Goal: Task Accomplishment & Management: Manage account settings

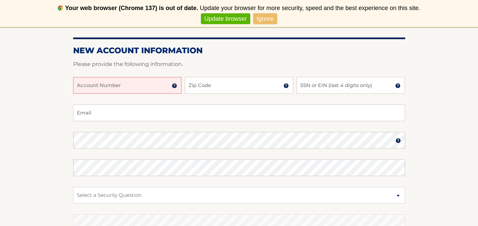
scroll to position [95, 0]
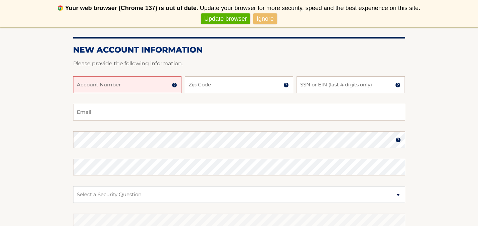
click at [81, 82] on input "Account Number" at bounding box center [127, 84] width 108 height 17
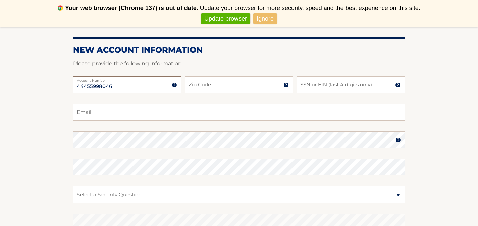
type input "44455998046"
click at [200, 86] on input "Zip Code" at bounding box center [239, 84] width 108 height 17
type input "33496"
click at [307, 85] on input "SSN or EIN (last 4 digits only)" at bounding box center [350, 84] width 108 height 17
type input "3472"
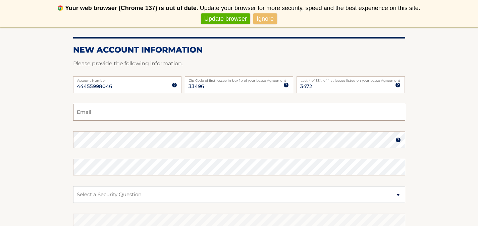
click at [85, 114] on input "Email" at bounding box center [239, 112] width 332 height 17
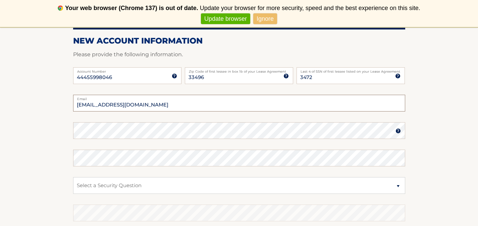
scroll to position [104, 0]
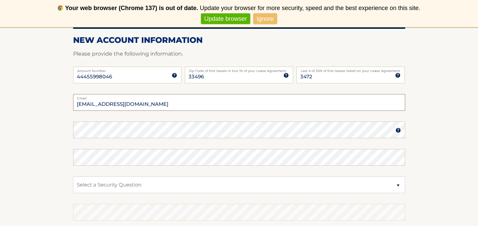
type input "cmariani@hotmail.com"
click at [67, 123] on section "New Account Information Please provide the following information. 44455998046 A…" at bounding box center [239, 136] width 478 height 262
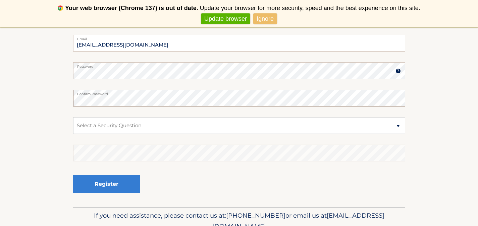
scroll to position [170, 0]
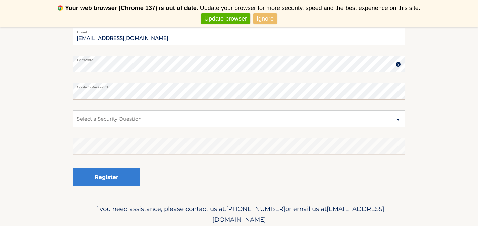
click at [397, 64] on img at bounding box center [397, 64] width 5 height 5
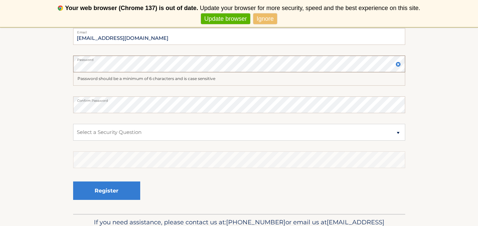
click at [75, 61] on div "Password" at bounding box center [239, 64] width 332 height 17
click at [63, 100] on section "New Account Information Please provide the following information. 44455998046 A…" at bounding box center [239, 76] width 478 height 275
click at [397, 133] on select "Select a Security Question What was the name of your elementary school? What is…" at bounding box center [239, 132] width 332 height 17
select select "2"
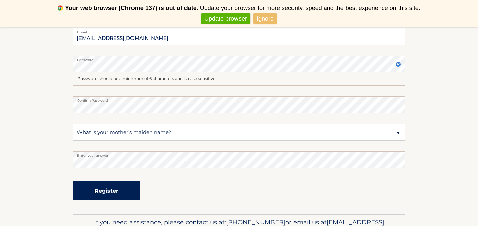
click at [118, 188] on button "Register" at bounding box center [106, 191] width 67 height 18
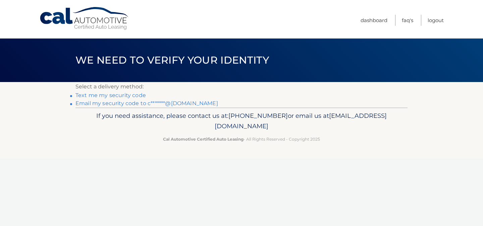
click at [128, 97] on link "Text me my security code" at bounding box center [110, 95] width 70 height 6
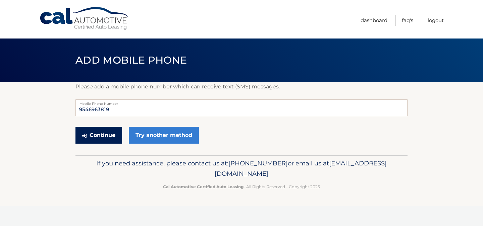
click at [101, 135] on button "Continue" at bounding box center [98, 135] width 47 height 17
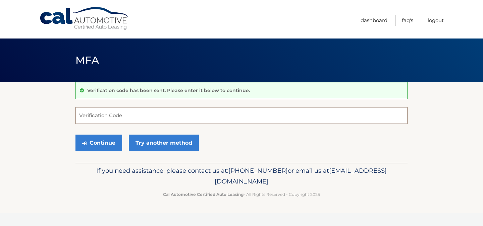
click at [95, 120] on input "Verification Code" at bounding box center [241, 115] width 332 height 17
type input "942241"
click at [99, 140] on button "Continue" at bounding box center [98, 143] width 47 height 17
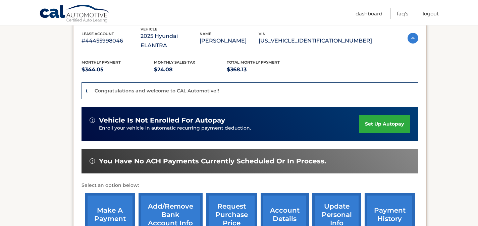
scroll to position [122, 0]
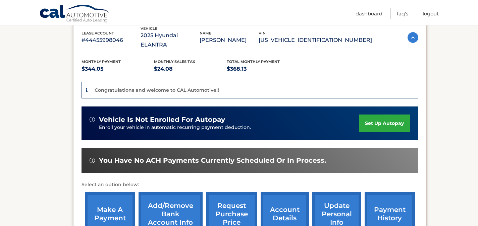
click at [377, 115] on link "set up autopay" at bounding box center [384, 124] width 51 height 18
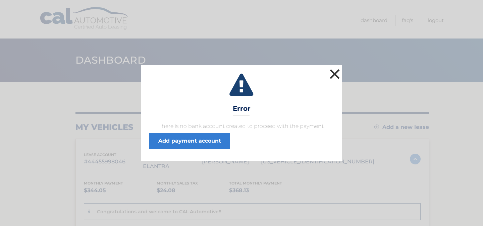
click at [333, 74] on button "×" at bounding box center [334, 73] width 13 height 13
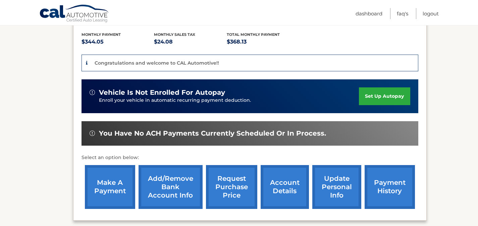
scroll to position [111, 0]
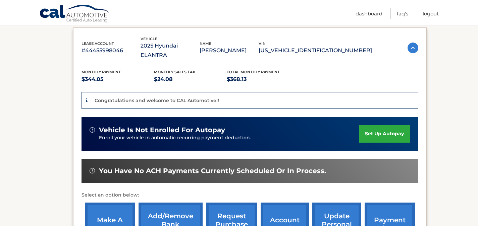
click at [378, 125] on link "set up autopay" at bounding box center [384, 134] width 51 height 18
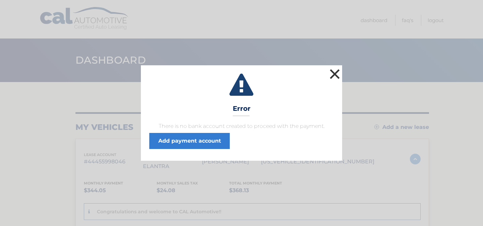
click at [336, 73] on button "×" at bounding box center [334, 73] width 13 height 13
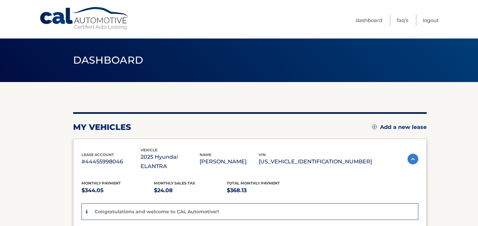
click at [392, 127] on link "Add a new lease" at bounding box center [399, 127] width 55 height 7
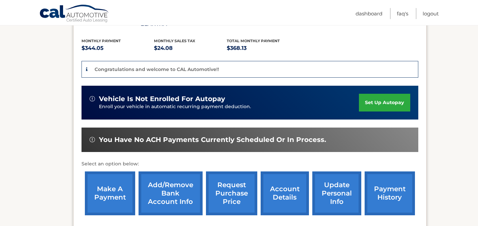
scroll to position [205, 0]
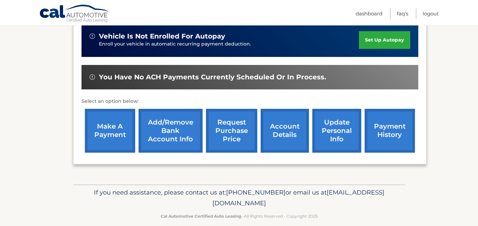
click at [108, 118] on link "make a payment" at bounding box center [110, 131] width 50 height 44
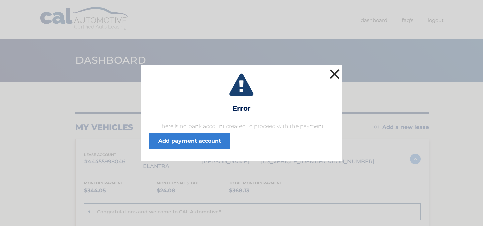
click at [336, 74] on button "×" at bounding box center [334, 73] width 13 height 13
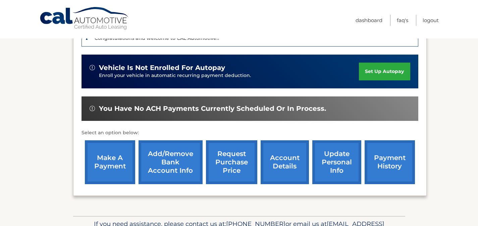
scroll to position [205, 0]
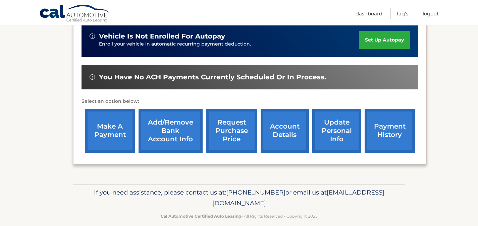
click at [169, 122] on link "Add/Remove bank account info" at bounding box center [170, 131] width 64 height 44
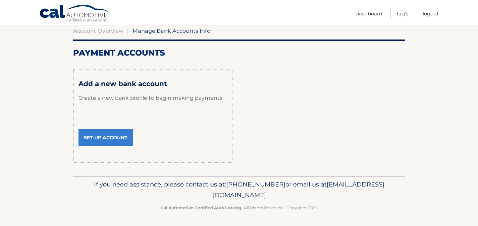
scroll to position [68, 0]
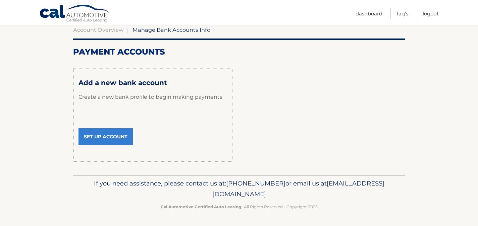
click at [110, 137] on link "Set Up Account" at bounding box center [105, 136] width 54 height 17
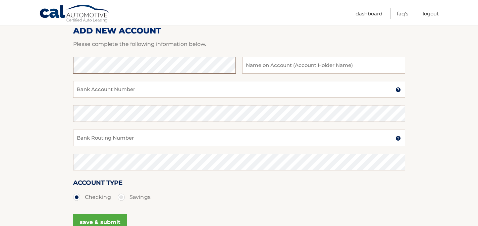
scroll to position [87, 0]
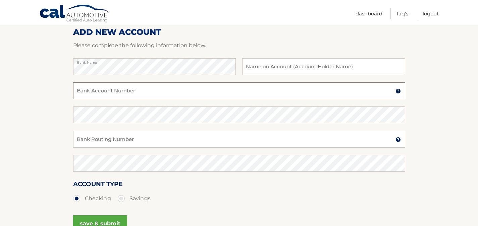
click at [84, 94] on input "Bank Account Number" at bounding box center [239, 90] width 332 height 17
click at [264, 67] on input "text" at bounding box center [323, 66] width 163 height 17
type input "Clarines Mariani"
click at [143, 92] on input "Bank Account Number" at bounding box center [239, 90] width 332 height 17
click at [108, 93] on input "267084199" at bounding box center [239, 90] width 332 height 17
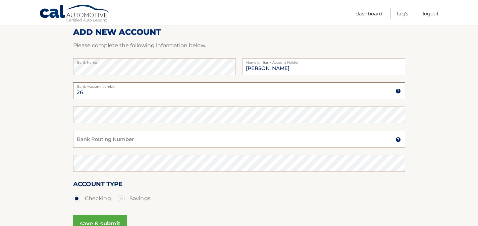
type input "2"
type input "1224978133"
click at [123, 140] on input "Bank Routing Number" at bounding box center [239, 139] width 332 height 17
type input "267084199"
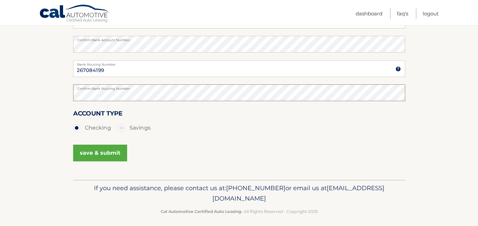
scroll to position [159, 0]
click at [97, 150] on button "save & submit" at bounding box center [100, 152] width 54 height 17
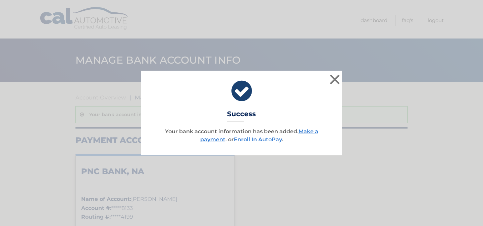
click at [255, 139] on link "Enroll In AutoPay" at bounding box center [258, 139] width 48 height 6
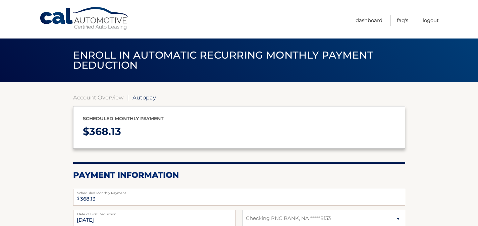
select select "Y2Y2MTFkMTEtNmFiNi00YzZhLWExZjgtNDI0NzVkODA5OGVl"
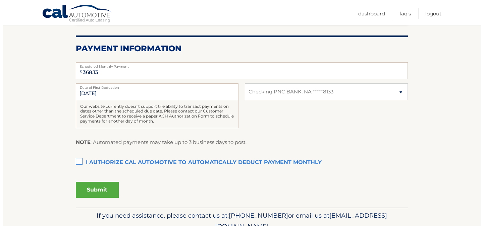
scroll to position [128, 0]
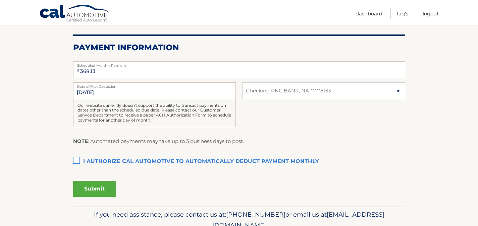
click at [78, 160] on label "I authorize cal automotive to automatically deduct payment monthly This checkbo…" at bounding box center [239, 161] width 332 height 13
click at [0, 0] on input "I authorize cal automotive to automatically deduct payment monthly This checkbo…" at bounding box center [0, 0] width 0 height 0
click at [89, 189] on button "Submit" at bounding box center [94, 189] width 43 height 16
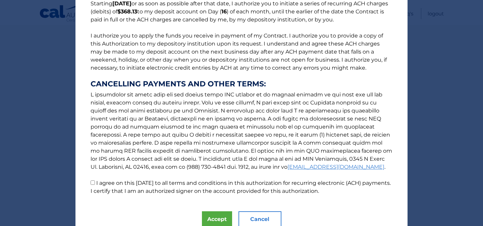
scroll to position [90, 0]
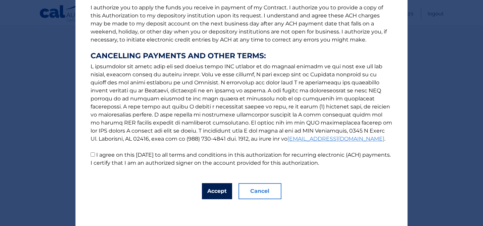
click at [218, 192] on button "Accept" at bounding box center [217, 191] width 30 height 16
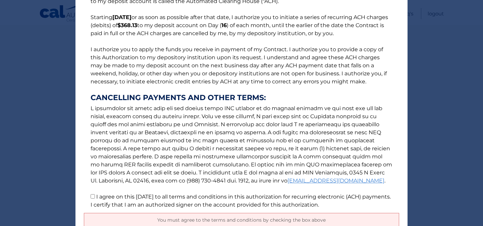
scroll to position [106, 0]
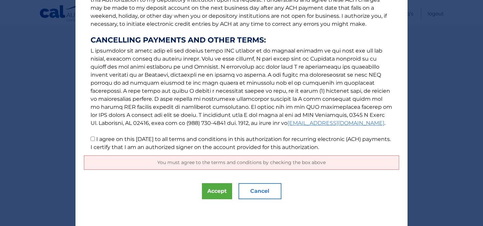
click at [90, 139] on input "I agree on this 09/04/2025 to all terms and conditions in this authorization fo…" at bounding box center [92, 139] width 4 height 4
checkbox input "true"
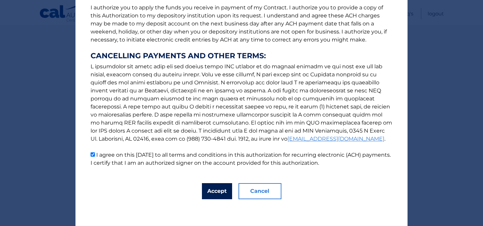
click at [214, 189] on button "Accept" at bounding box center [217, 191] width 30 height 16
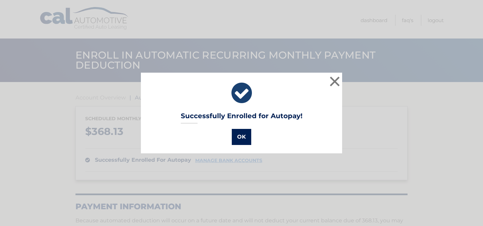
click at [239, 135] on button "OK" at bounding box center [241, 137] width 19 height 16
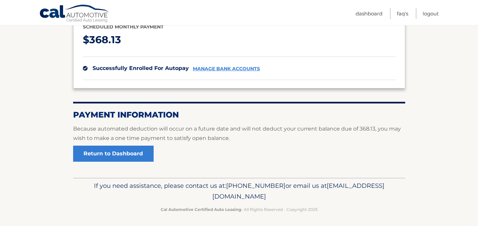
scroll to position [94, 0]
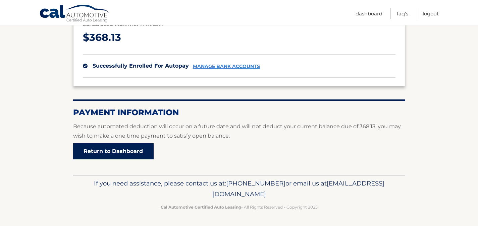
click at [134, 152] on link "Return to Dashboard" at bounding box center [113, 151] width 80 height 16
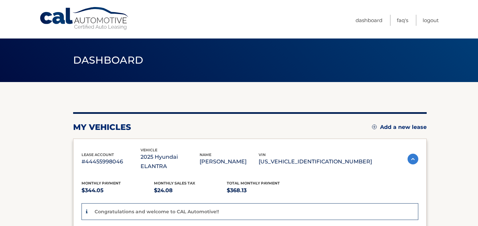
drag, startPoint x: 271, startPoint y: 162, endPoint x: 274, endPoint y: 158, distance: 4.9
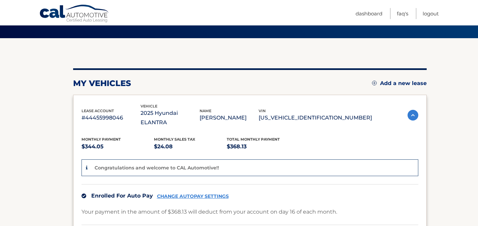
scroll to position [43, 0]
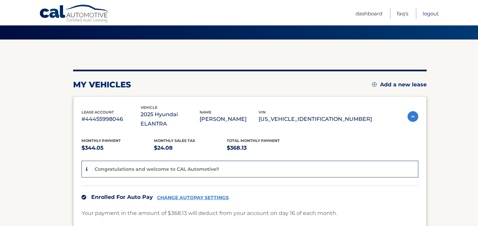
click at [432, 11] on link "Logout" at bounding box center [430, 13] width 16 height 11
